Goal: Transaction & Acquisition: Download file/media

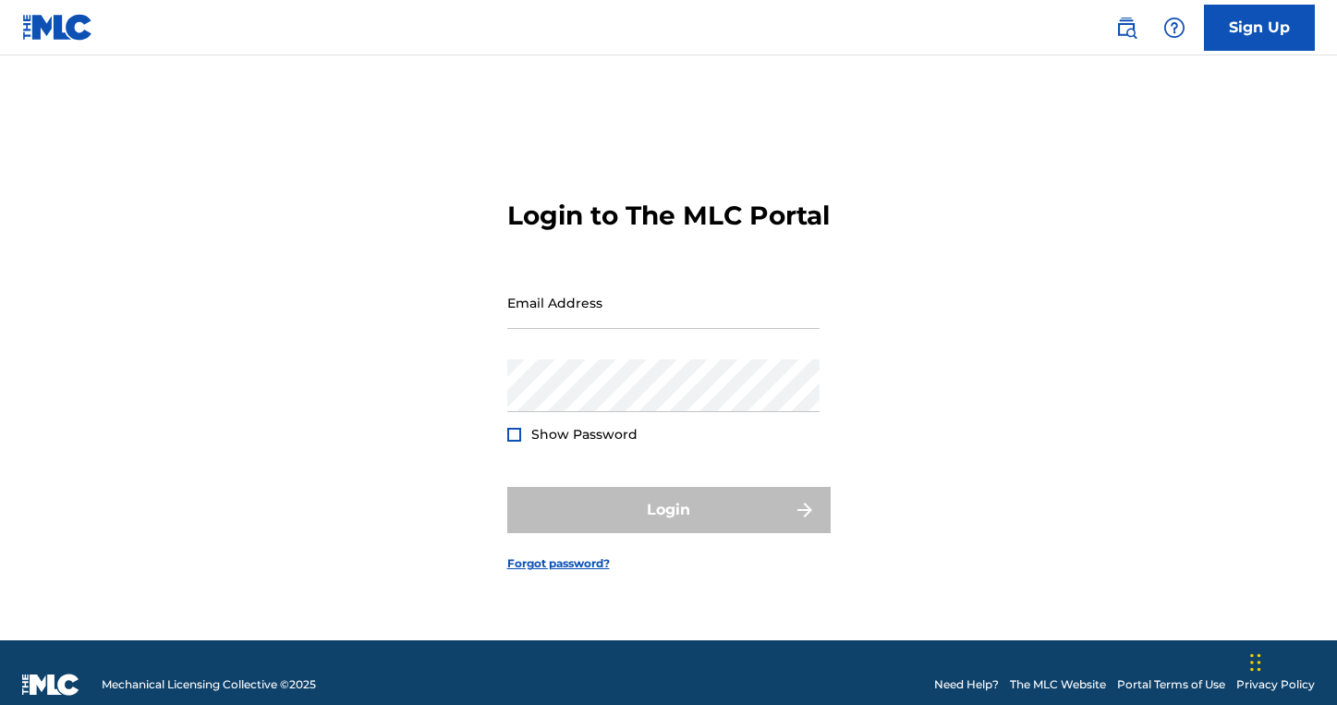
click at [637, 281] on form "Login to The MLC Portal Email Address Password Show Password Login Forgot passw…" at bounding box center [668, 371] width 323 height 539
click at [671, 315] on input "Email Address" at bounding box center [663, 302] width 312 height 53
click at [684, 329] on input "Email Address" at bounding box center [663, 302] width 312 height 53
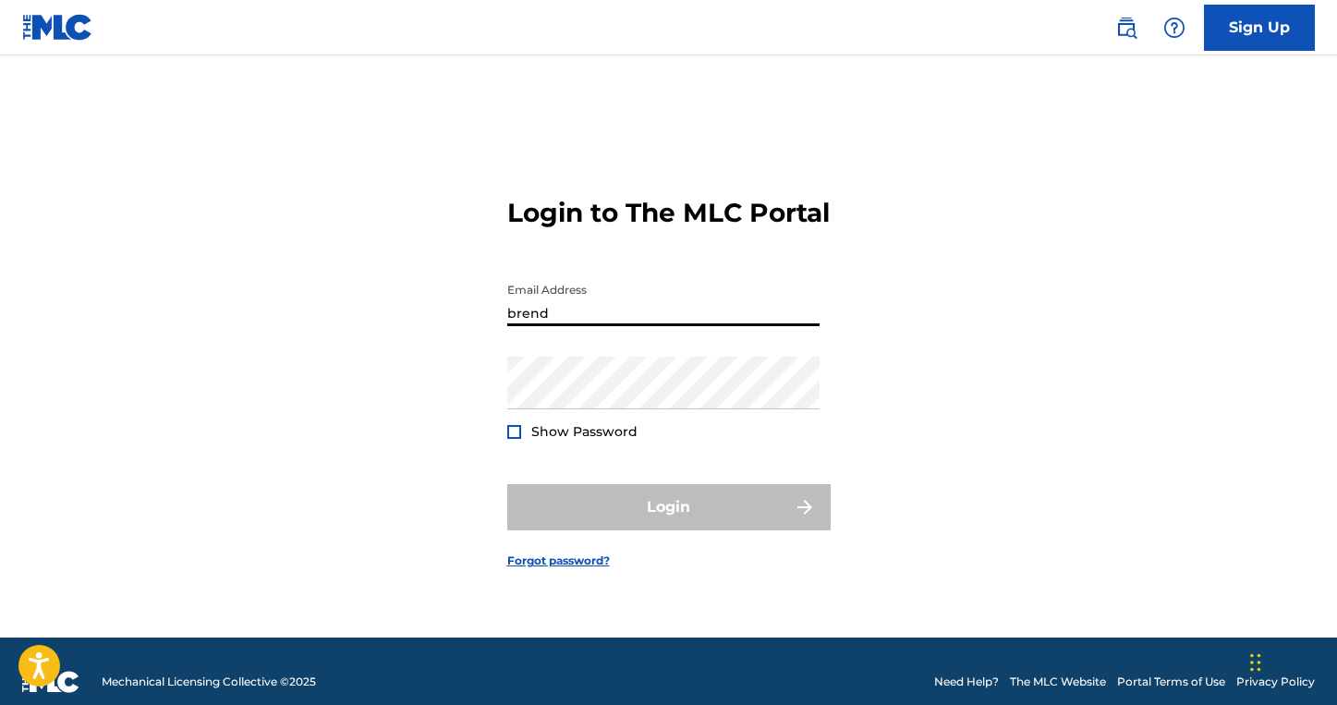
type input "[PERSON_NAME][EMAIL_ADDRESS][DOMAIN_NAME]"
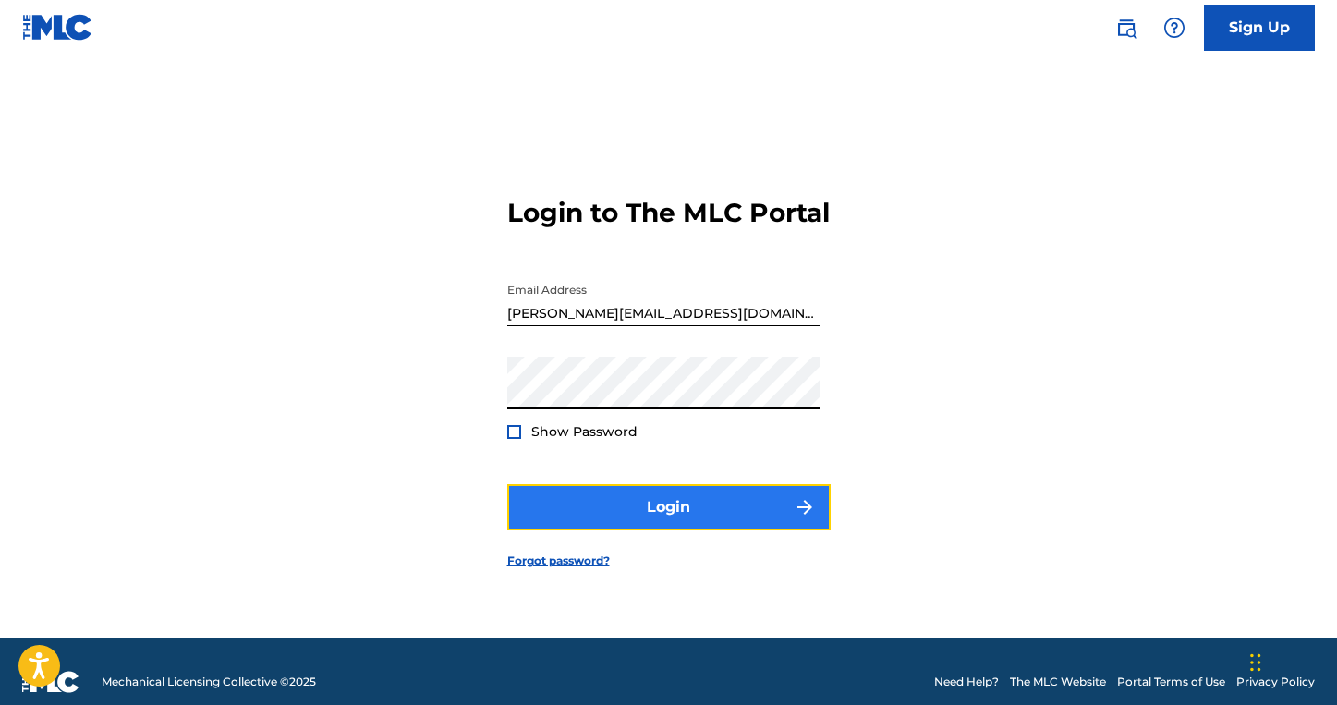
click at [712, 523] on button "Login" at bounding box center [668, 507] width 323 height 46
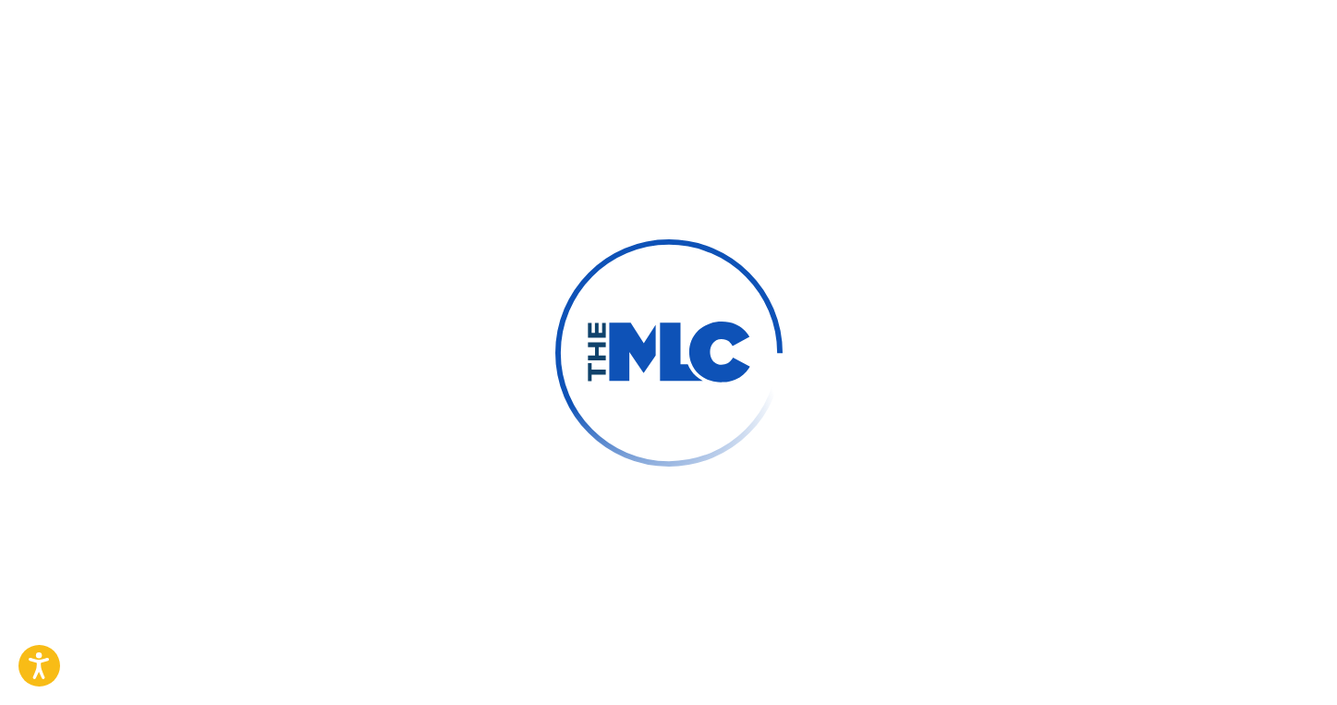
scroll to position [10, 0]
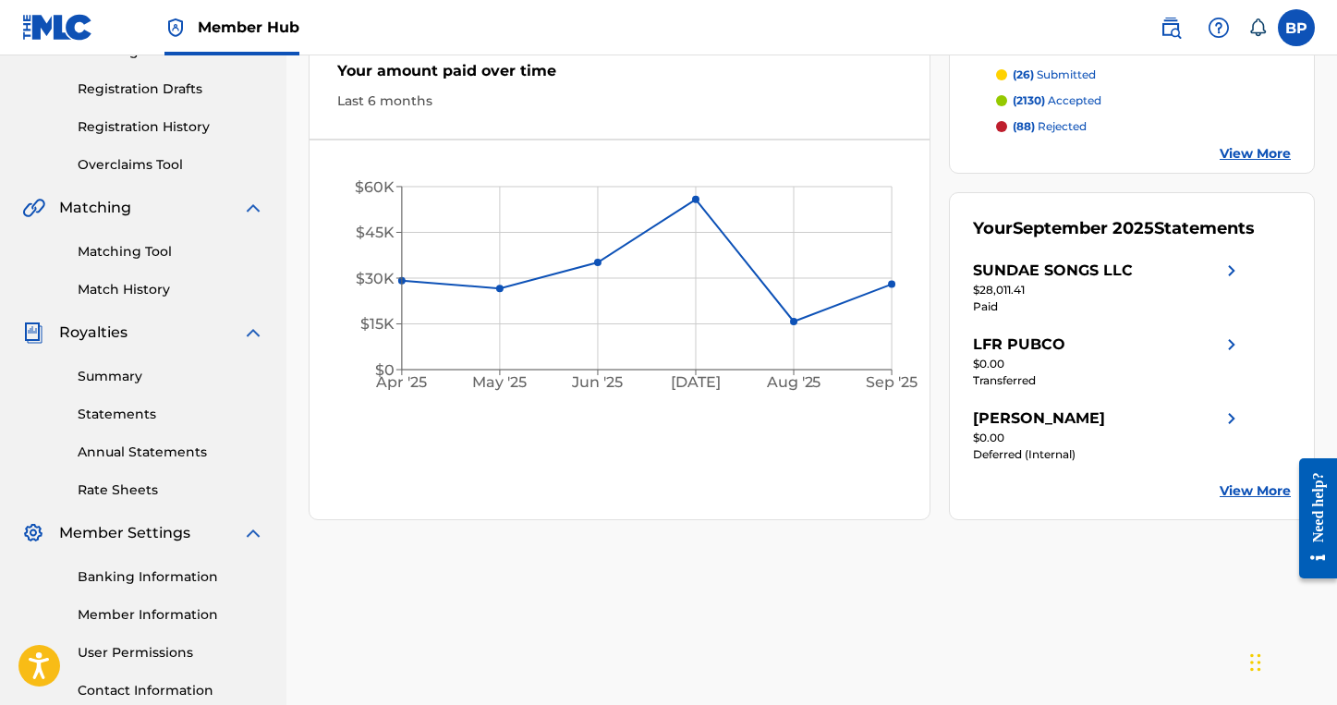
scroll to position [299, 0]
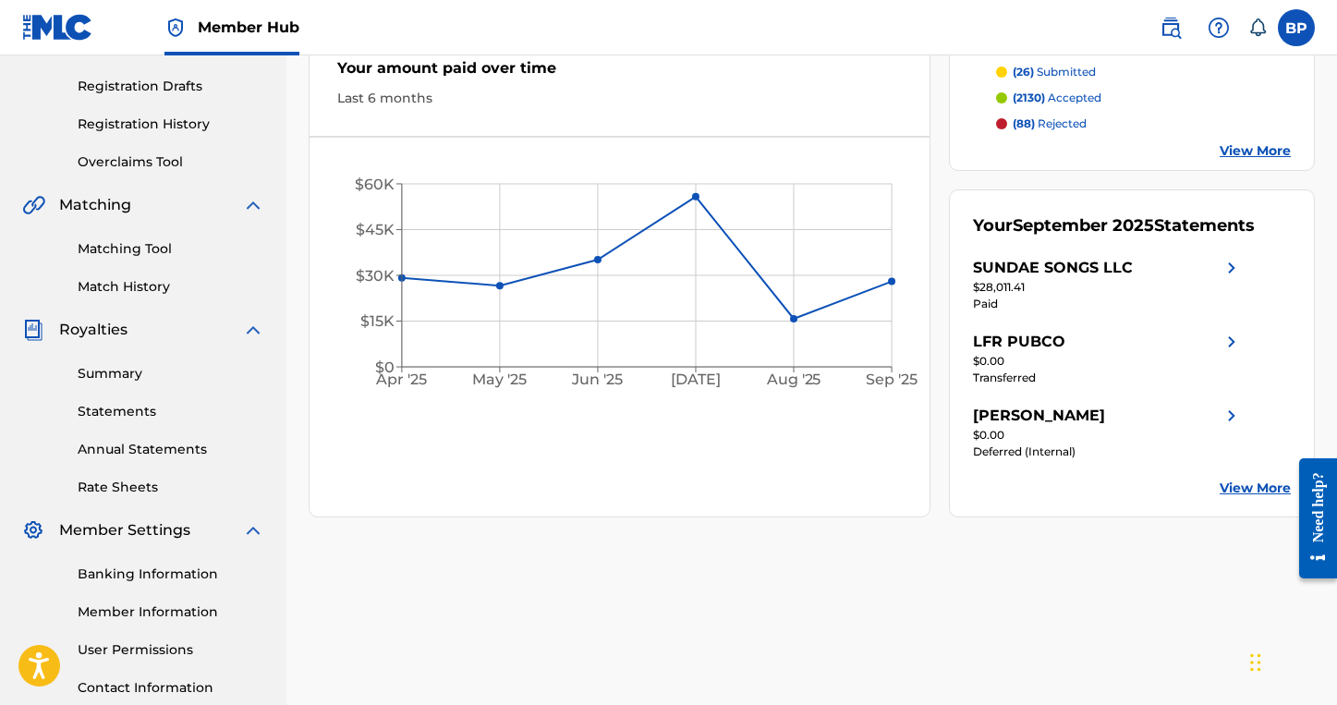
click at [117, 355] on div "Summary Statements Annual Statements Rate Sheets" at bounding box center [143, 419] width 242 height 156
click at [115, 371] on link "Summary" at bounding box center [171, 373] width 187 height 19
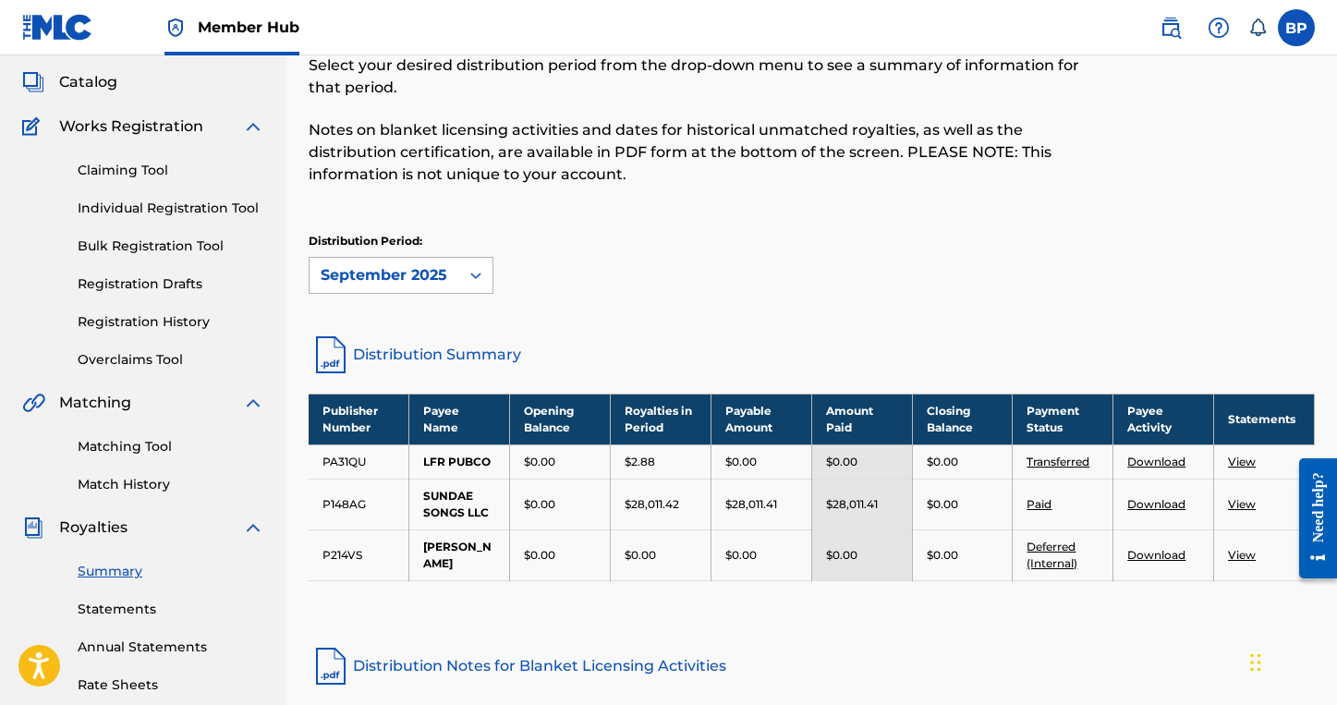
scroll to position [181, 0]
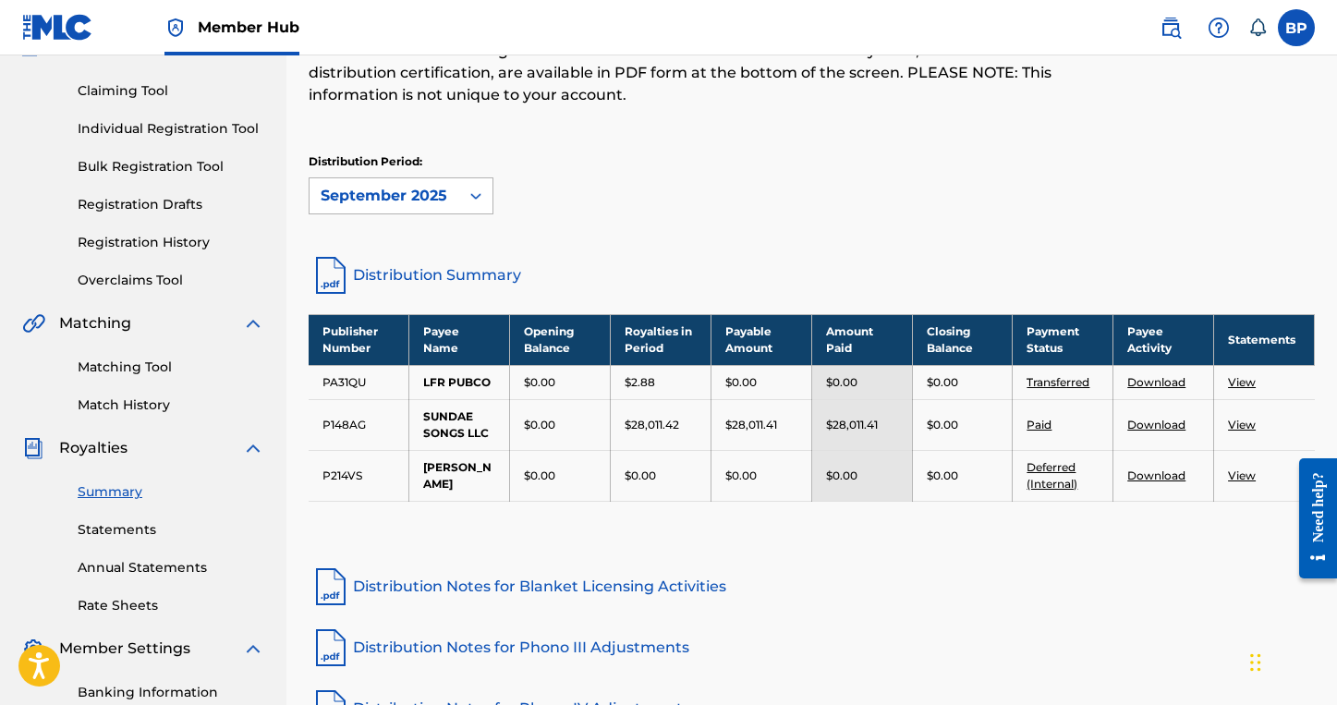
click at [404, 203] on div "September 2025" at bounding box center [385, 196] width 128 height 22
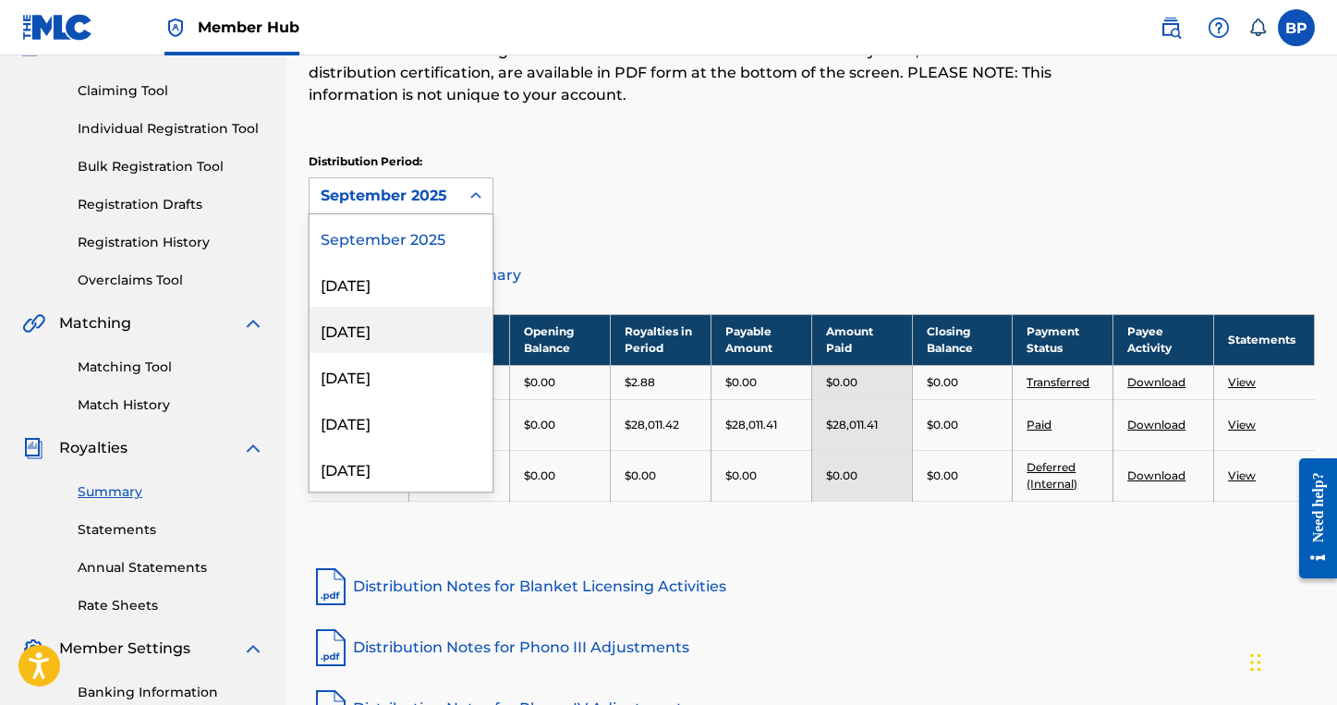
click at [397, 336] on div "[DATE]" at bounding box center [401, 330] width 183 height 46
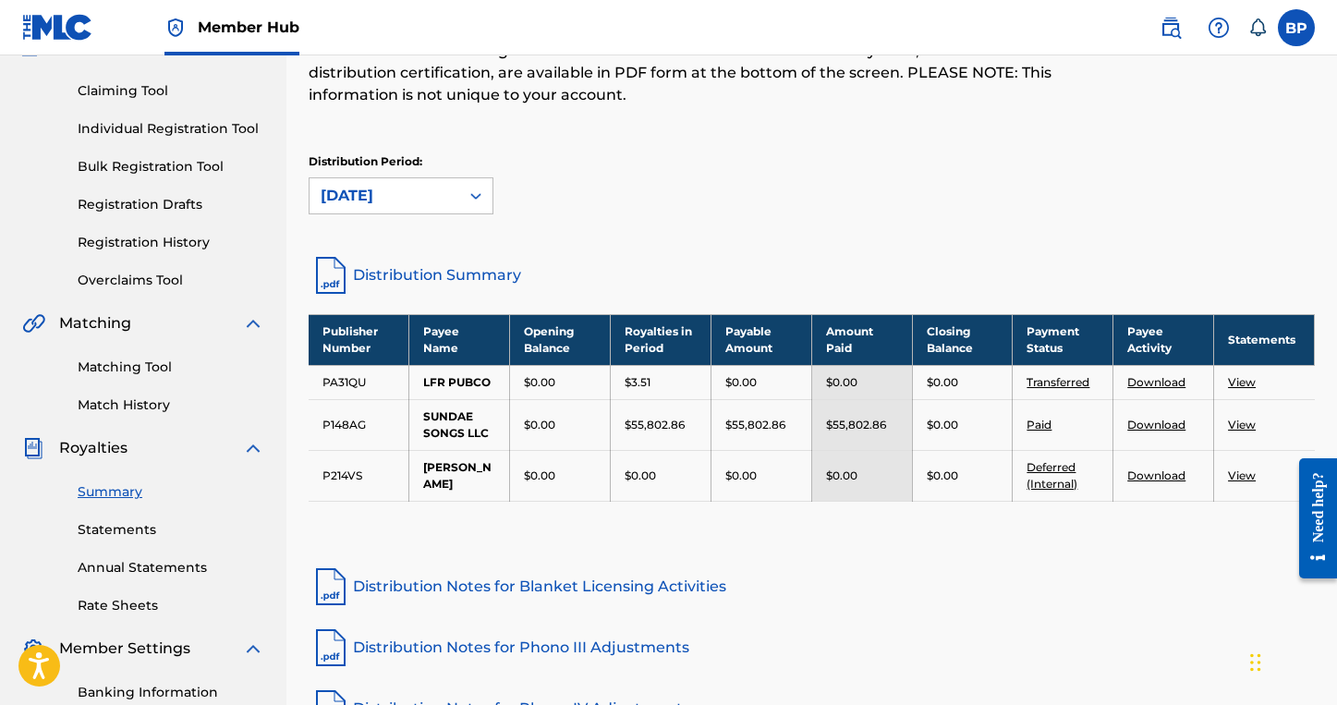
click at [1161, 426] on link "Download" at bounding box center [1157, 425] width 58 height 14
click at [1236, 425] on link "View" at bounding box center [1242, 425] width 28 height 14
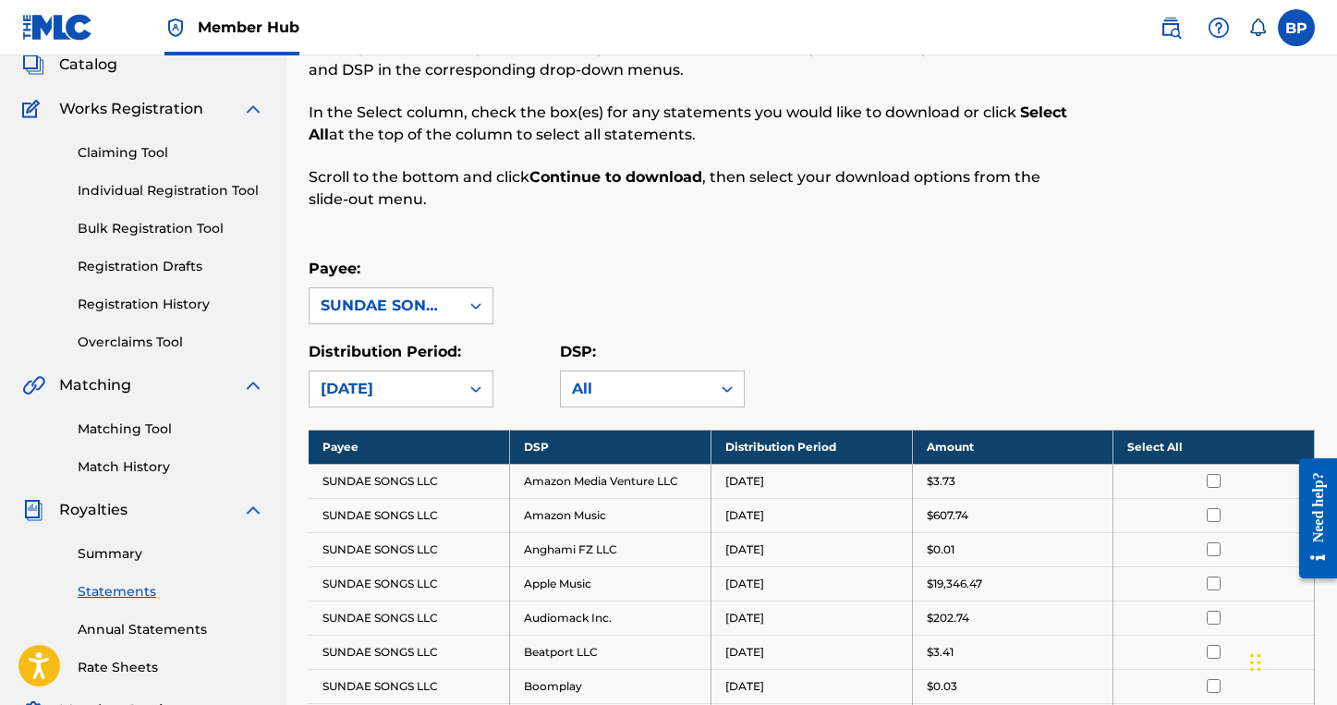
scroll to position [165, 0]
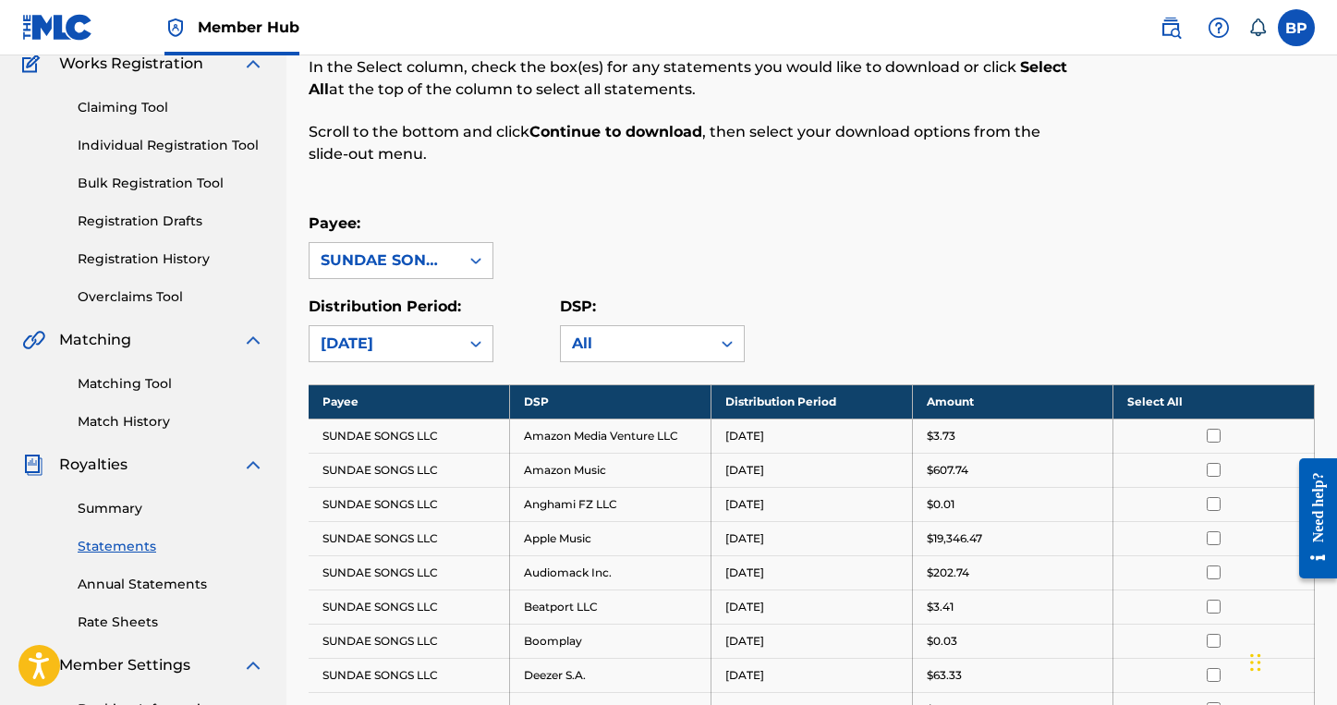
drag, startPoint x: 1134, startPoint y: 384, endPoint x: 1141, endPoint y: 393, distance: 10.5
click at [1135, 385] on th "Select All" at bounding box center [1214, 401] width 201 height 34
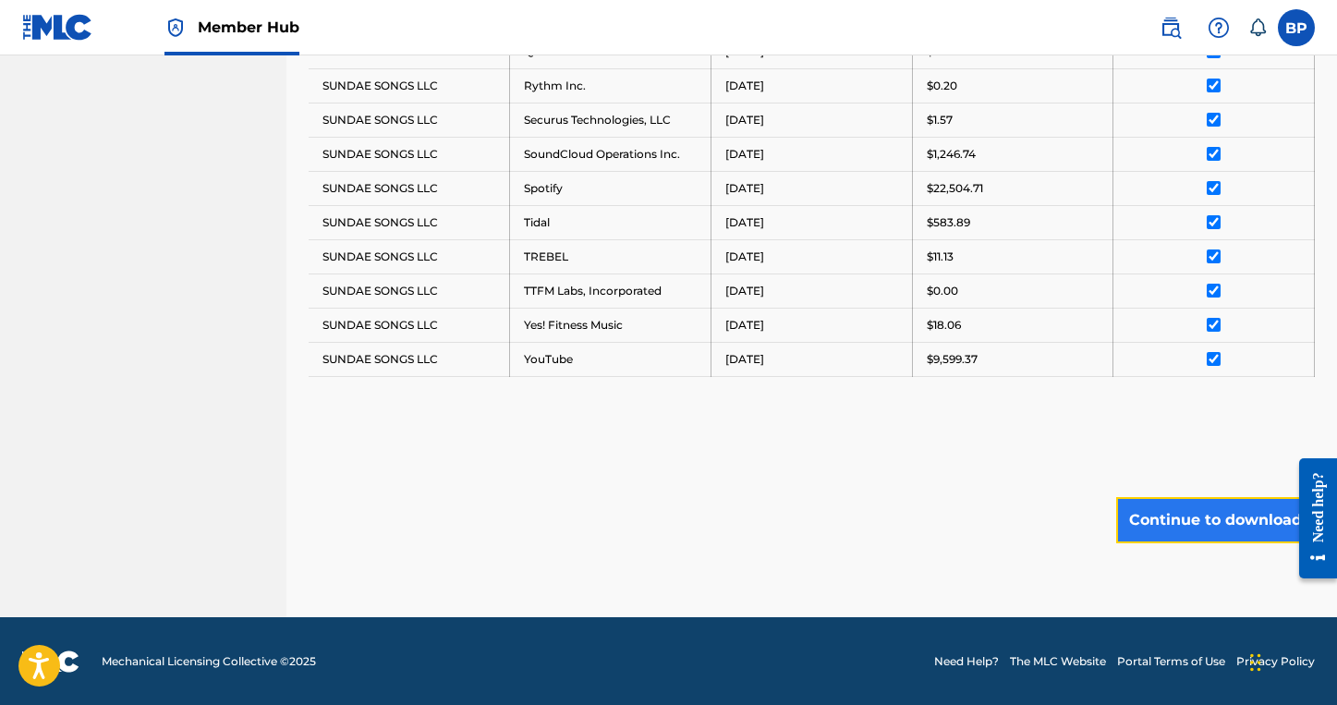
click at [1219, 514] on button "Continue to download" at bounding box center [1215, 520] width 199 height 46
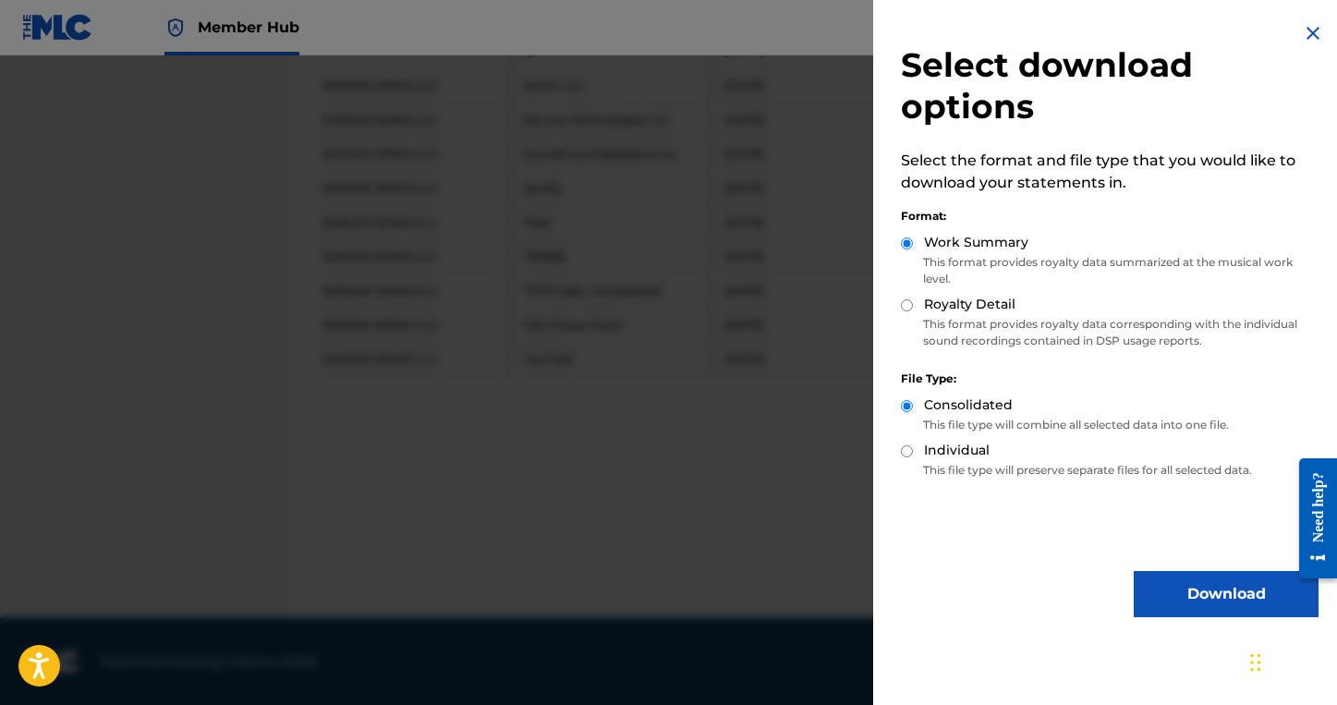
scroll to position [1261, 0]
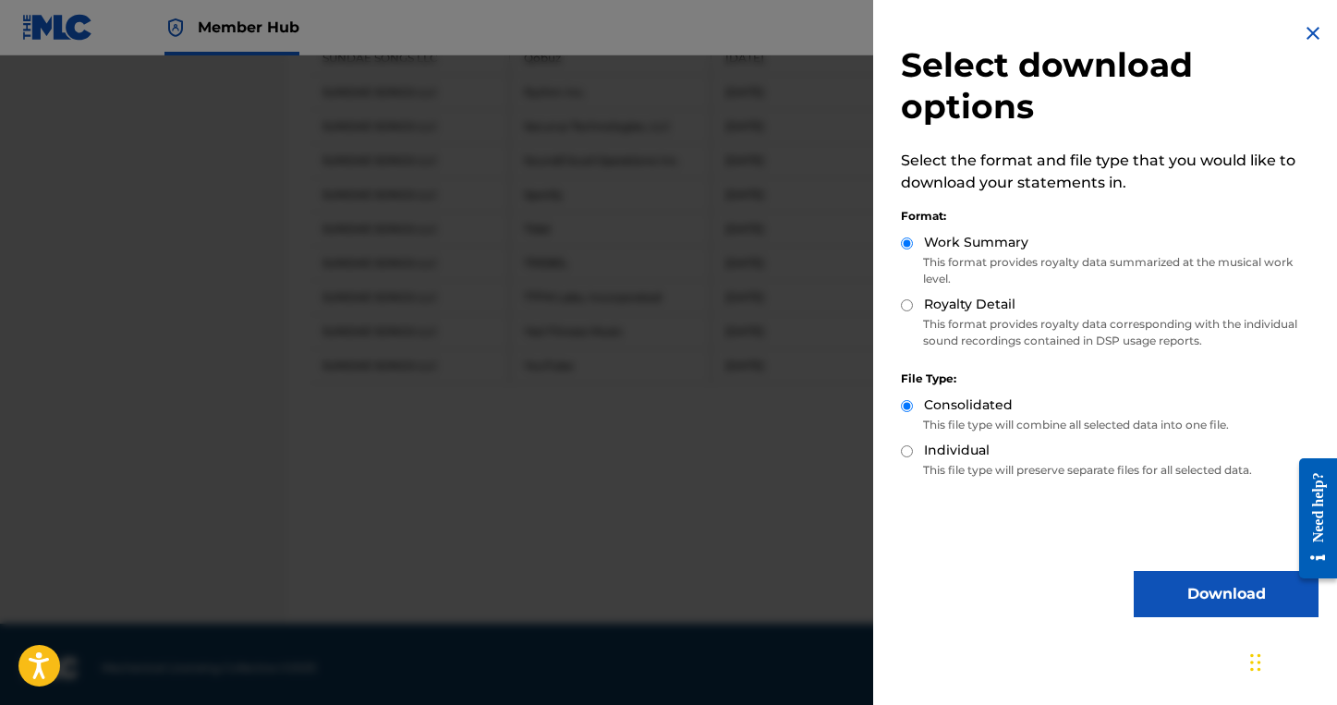
click at [887, 308] on div "Select download options Select the format and file type that you would like to …" at bounding box center [1109, 320] width 473 height 640
click at [911, 305] on input "Royalty Detail" at bounding box center [907, 305] width 12 height 12
radio input "true"
